Goal: Task Accomplishment & Management: Manage account settings

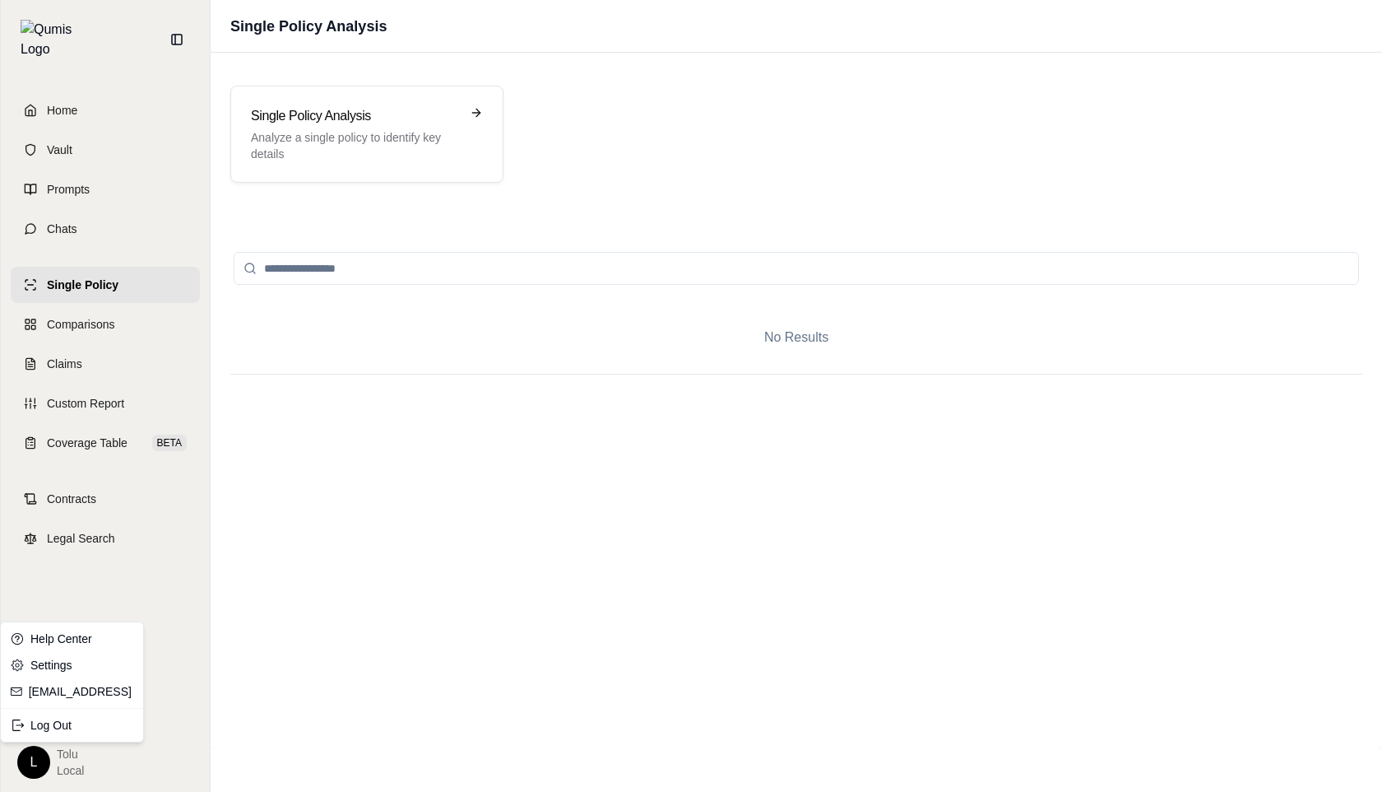
click at [38, 760] on html "Home Vault Prompts Chats Single Policy Comparisons Claims Custom Report Coverag…" at bounding box center [691, 396] width 1382 height 792
click at [62, 727] on div "Log Out" at bounding box center [72, 725] width 136 height 26
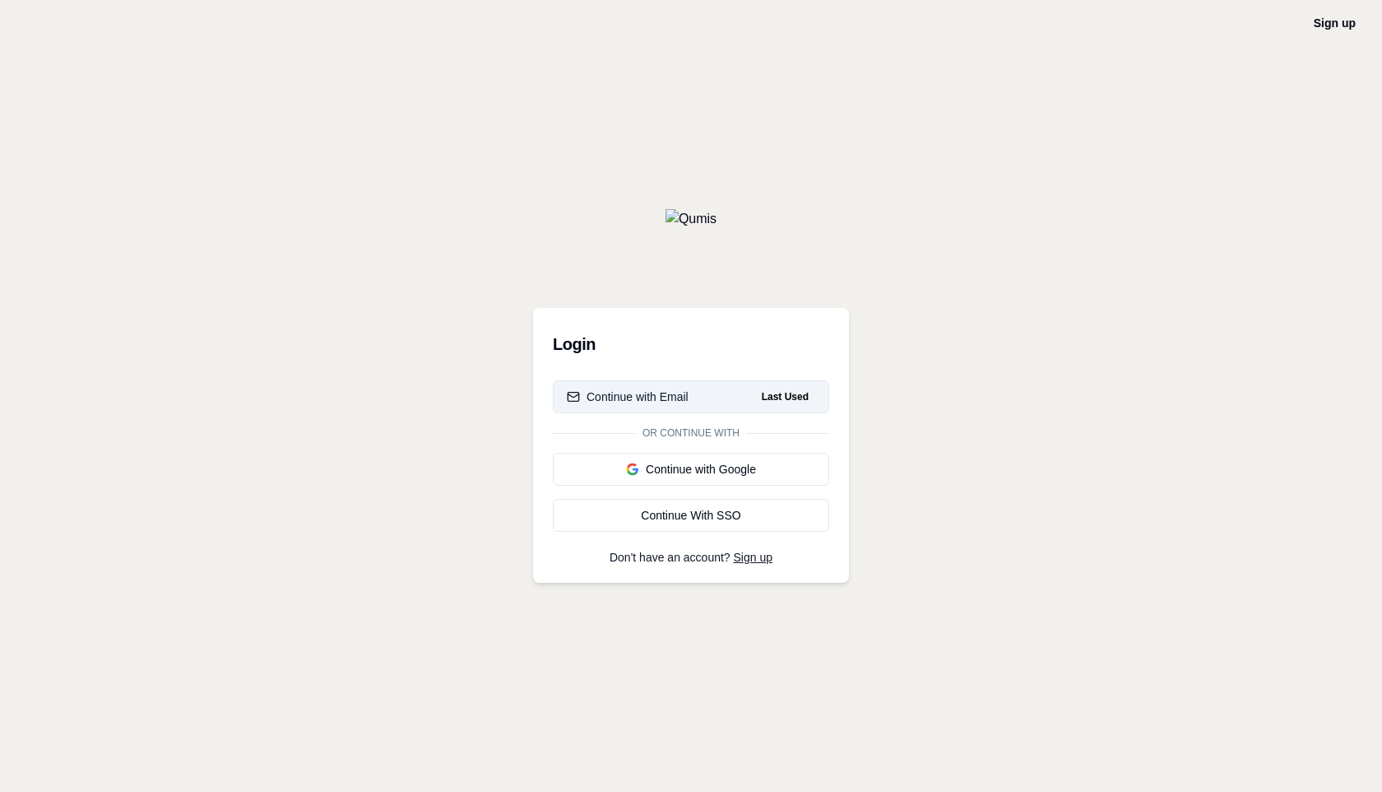
click at [634, 401] on div "Continue with Email" at bounding box center [628, 396] width 122 height 16
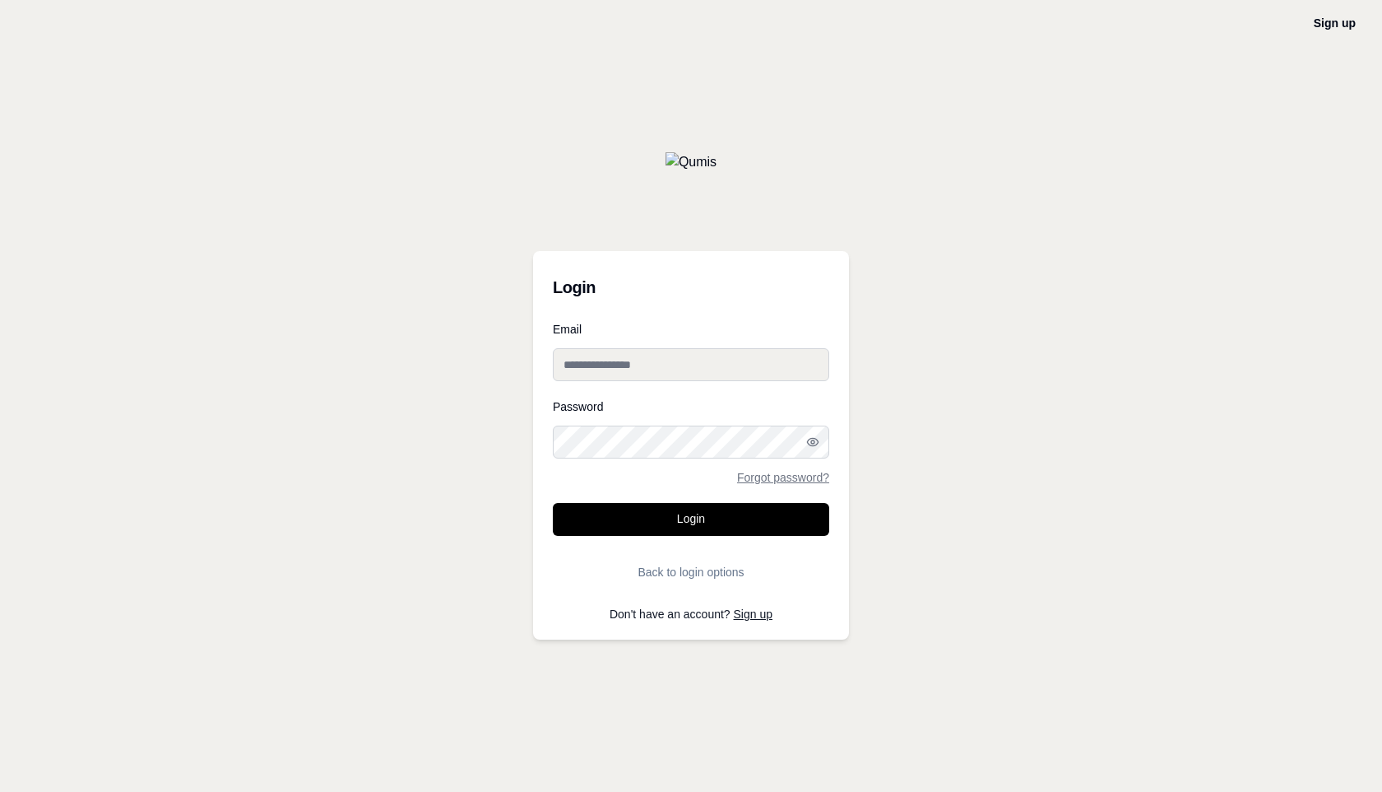
click at [668, 364] on input "Email" at bounding box center [691, 364] width 276 height 33
click at [694, 367] on input "Email" at bounding box center [691, 364] width 276 height 33
type input "**********"
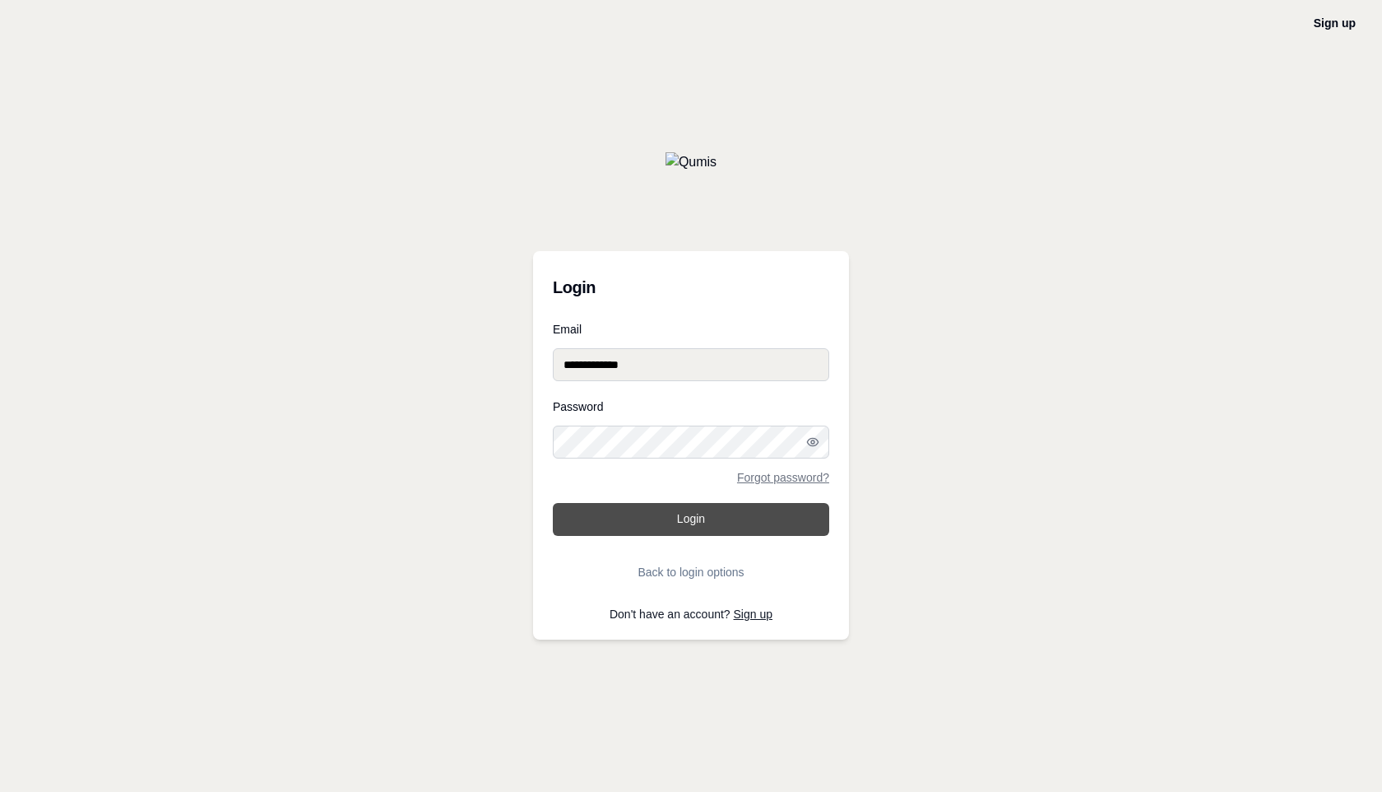
click at [682, 513] on button "Login" at bounding box center [691, 519] width 276 height 33
